Goal: Task Accomplishment & Management: Complete application form

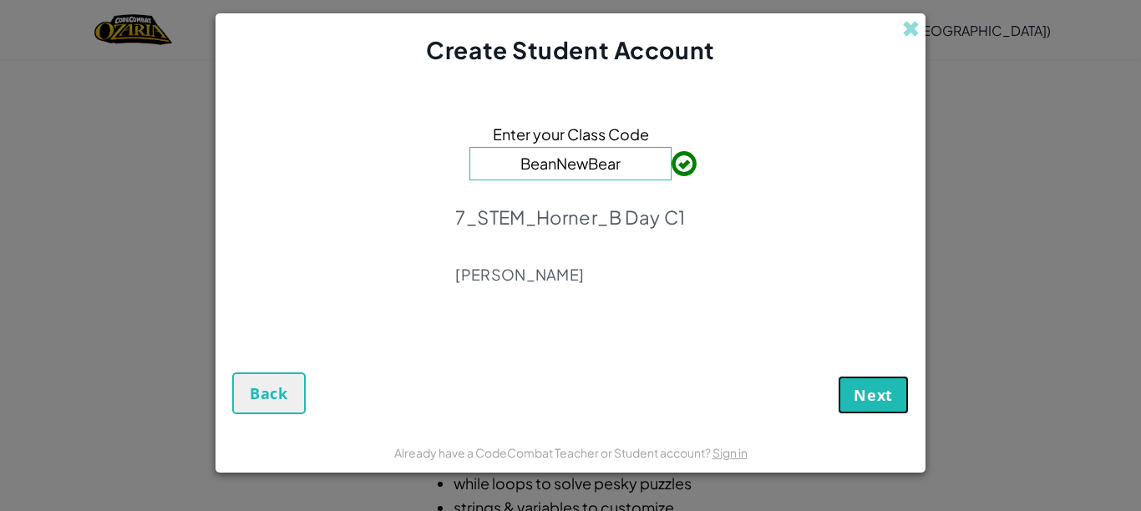
click at [865, 409] on button "Next" at bounding box center [873, 395] width 71 height 38
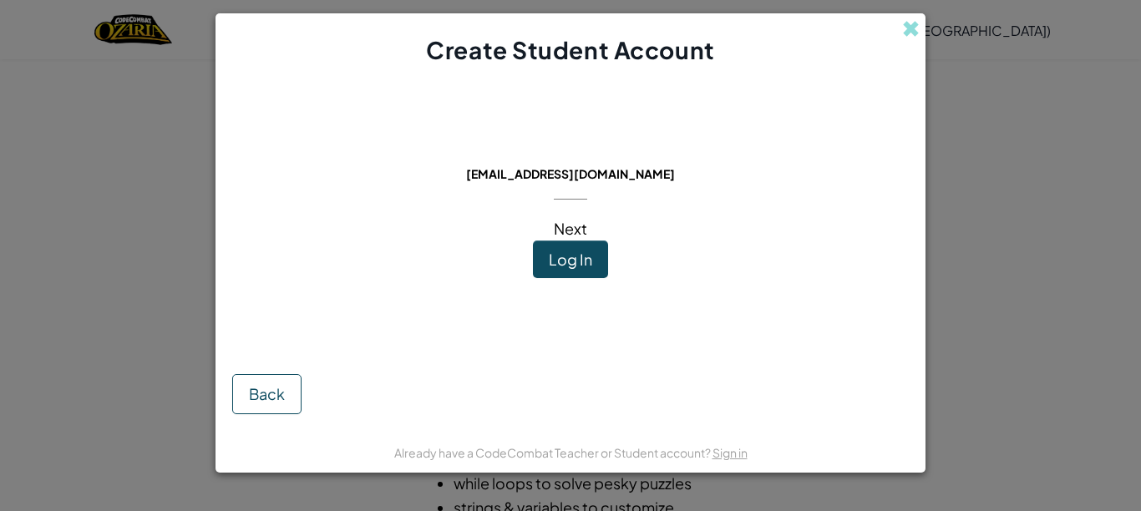
click at [607, 259] on button "Log In" at bounding box center [570, 260] width 75 height 38
